Goal: Go to known website: Access a specific website the user already knows

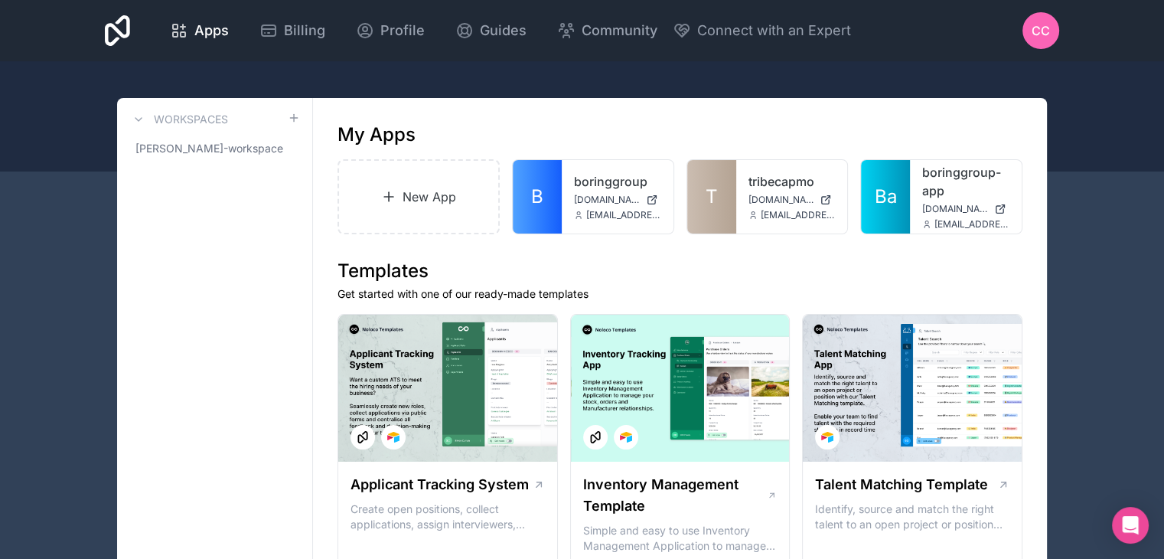
click at [1039, 31] on span "CC" at bounding box center [1040, 30] width 18 height 18
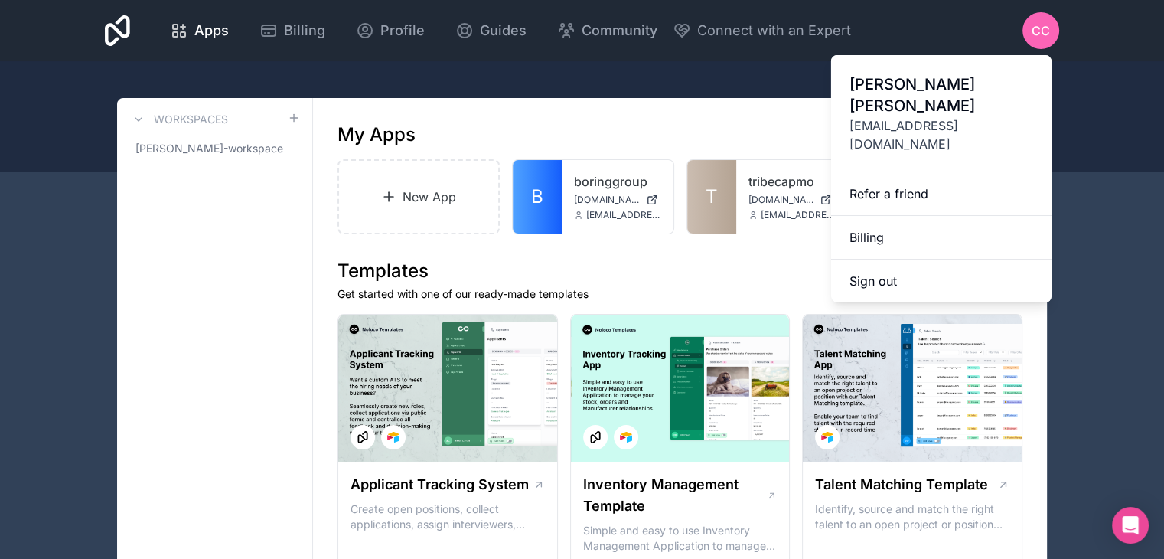
click at [912, 259] on button "Sign out" at bounding box center [941, 280] width 220 height 43
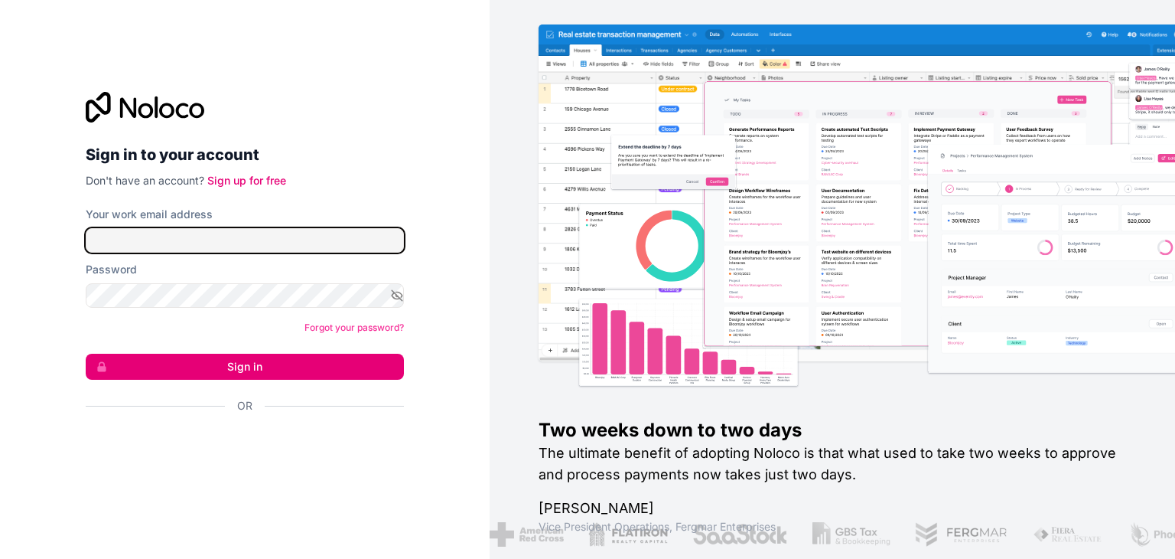
click at [347, 246] on input "Your work email address" at bounding box center [245, 240] width 318 height 24
type input "**********"
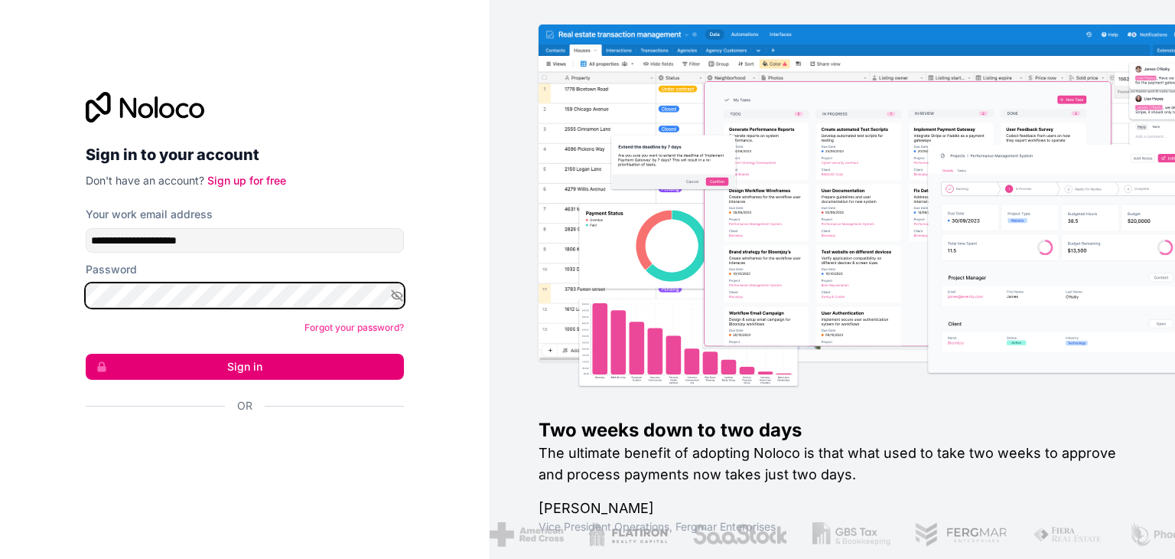
click at [86, 353] on button "Sign in" at bounding box center [245, 366] width 318 height 26
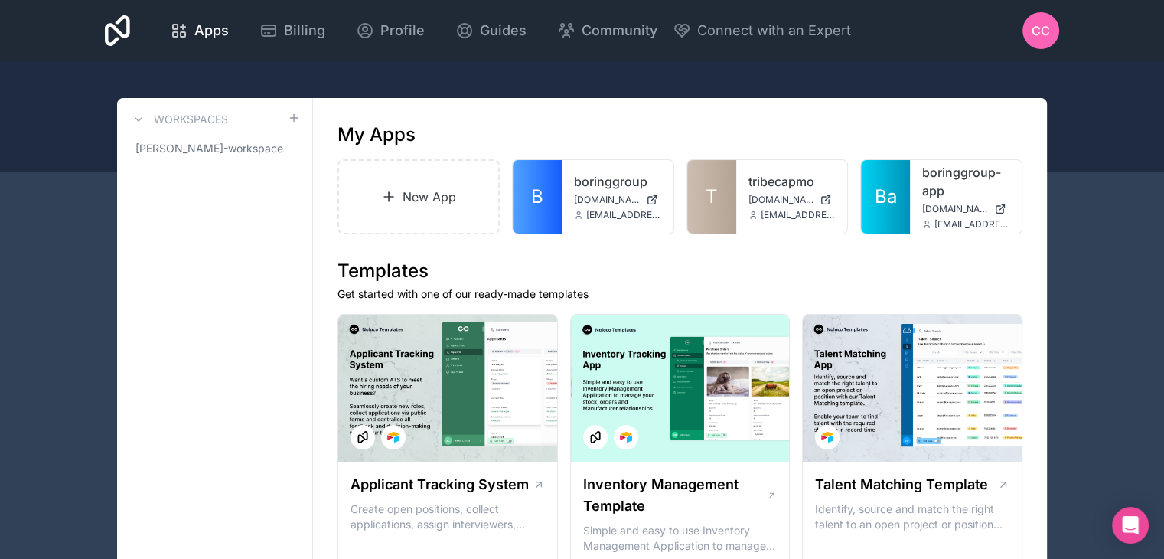
click at [705, 184] on span "T" at bounding box center [711, 196] width 12 height 24
click at [720, 203] on link "T" at bounding box center [711, 196] width 49 height 73
